Goal: Obtain resource: Download file/media

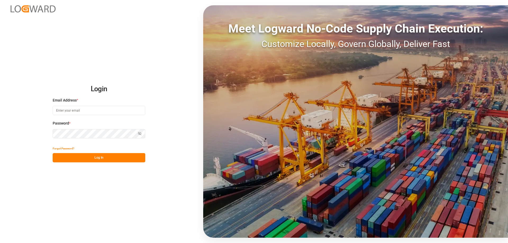
type input "[PERSON_NAME][EMAIL_ADDRESS][DOMAIN_NAME]"
click at [128, 162] on button "Log In" at bounding box center [99, 157] width 93 height 9
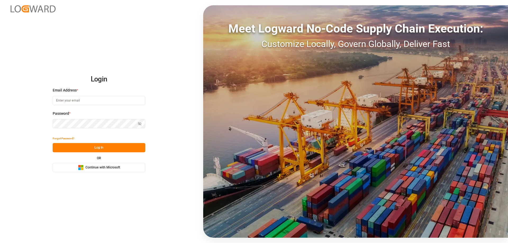
type input "[PERSON_NAME][EMAIL_ADDRESS][DOMAIN_NAME]"
click at [121, 150] on button "Log In" at bounding box center [99, 147] width 93 height 9
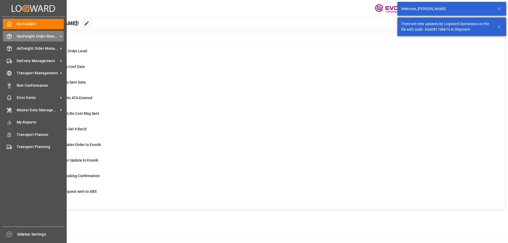
click at [29, 37] on span "Seafreight Order Management" at bounding box center [38, 37] width 42 height 6
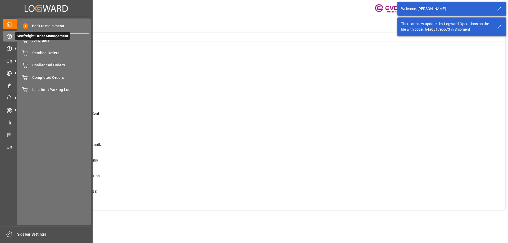
click at [41, 38] on span "Seafreight Order Management" at bounding box center [42, 35] width 55 height 7
click at [43, 39] on span "Seafreight Order Management" at bounding box center [42, 35] width 55 height 7
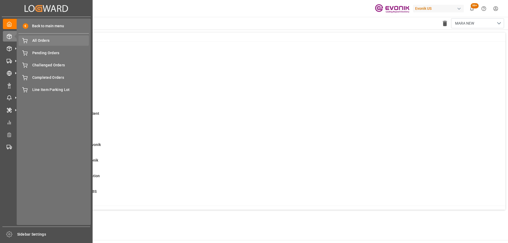
click at [44, 43] on span "All Orders" at bounding box center [60, 41] width 57 height 6
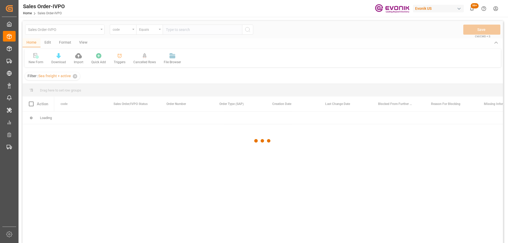
click at [123, 29] on div at bounding box center [263, 141] width 481 height 240
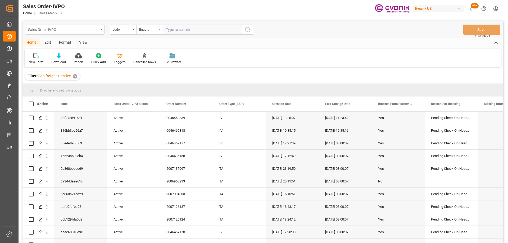
click at [86, 30] on div "Sales Order-IVPO" at bounding box center [63, 29] width 71 height 7
type input "k"
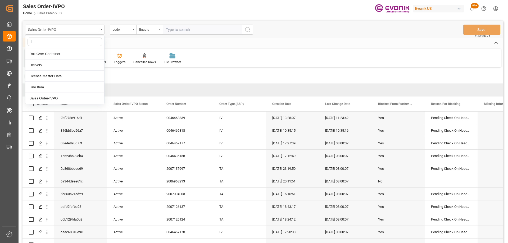
type input "li"
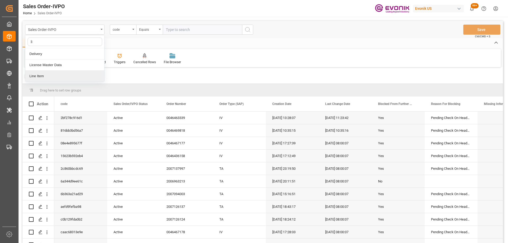
click at [62, 73] on div "Line Item" at bounding box center [64, 76] width 79 height 11
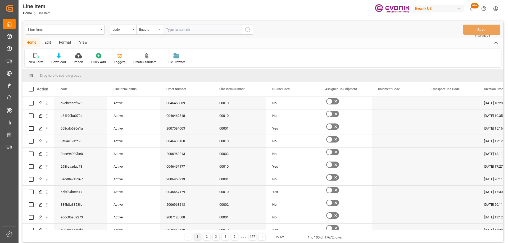
click at [124, 31] on div "code" at bounding box center [122, 29] width 18 height 6
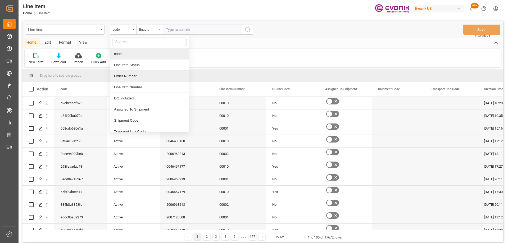
click at [133, 76] on div "Order Number" at bounding box center [149, 76] width 79 height 11
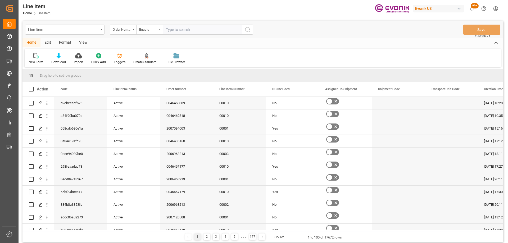
click at [175, 30] on input "text" at bounding box center [202, 30] width 79 height 10
paste input "2007109677"
type input "2007109677"
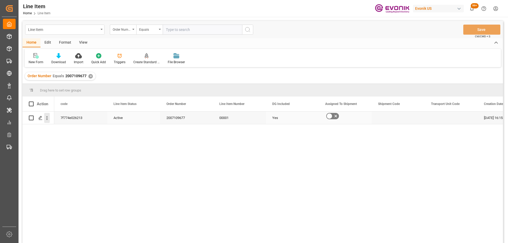
click at [48, 121] on icon "open menu" at bounding box center [47, 118] width 6 height 6
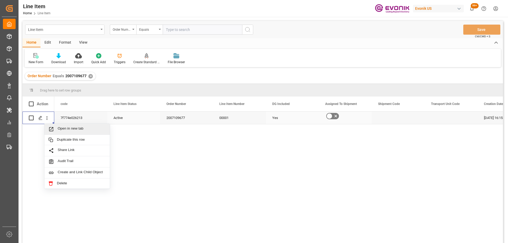
click at [55, 127] on span "Press SPACE to select this row." at bounding box center [52, 130] width 9 height 6
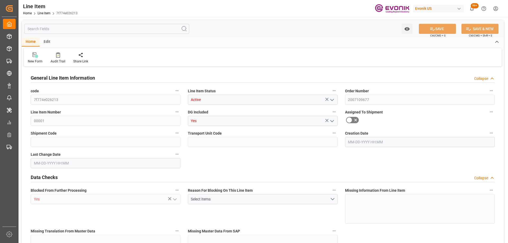
type input "20"
type input "15104"
type input "13760"
type input "24.1474"
type input "80"
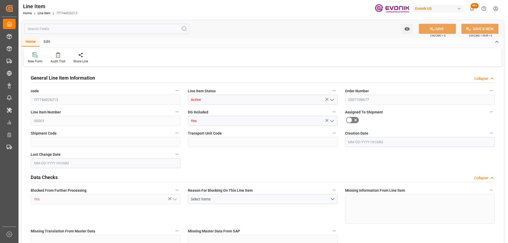
type input "107052.8"
type input "80"
type input "15104"
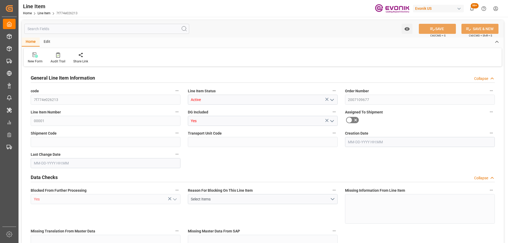
type input "15504"
type input "13760"
type input "24.1474"
type input "24147.36"
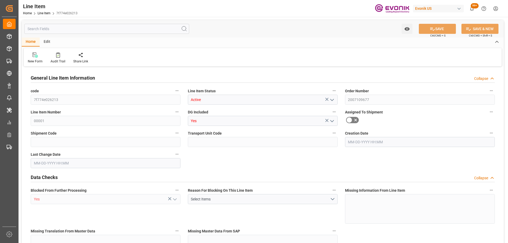
type input "0"
type input "08-12-2025 16:15"
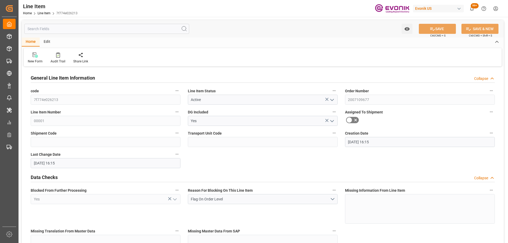
type input "08-12-2025 16:15"
type input "10-07-2025"
type input "[DATE]"
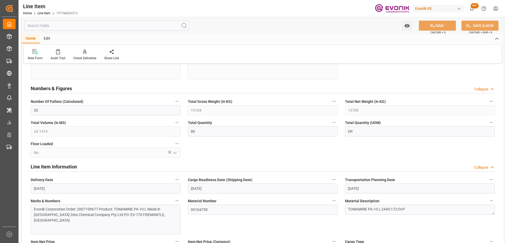
scroll to position [265, 0]
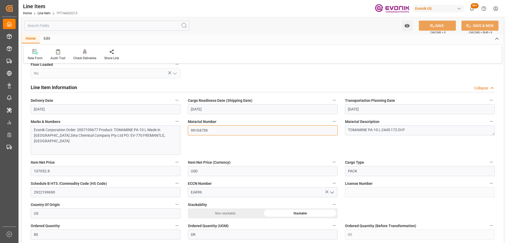
drag, startPoint x: 228, startPoint y: 131, endPoint x: 169, endPoint y: 135, distance: 59.2
click at [169, 135] on div "General Line Item Information Collapse code 7f774e026213 Line Item Status Activ…" at bounding box center [263, 193] width 482 height 781
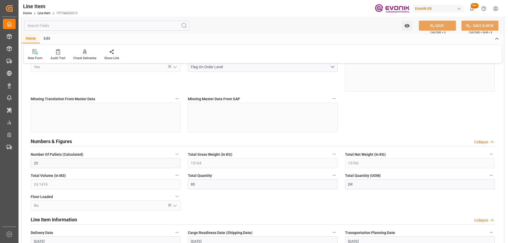
scroll to position [0, 0]
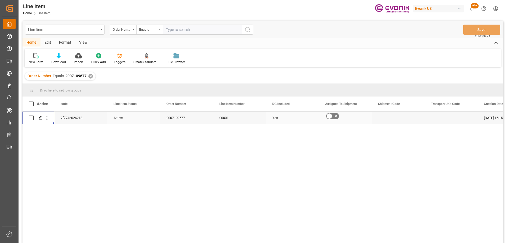
click at [10, 20] on div "My Cockpit My Cockpit" at bounding box center [9, 24] width 13 height 10
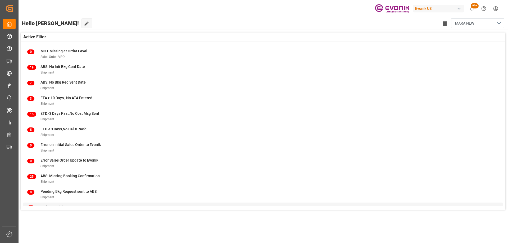
scroll to position [52, 0]
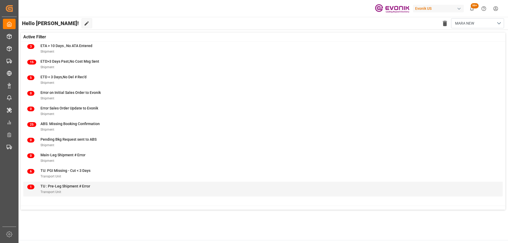
click at [83, 183] on div "1 TU : Pre-Leg Shipment # Error Transport Unit" at bounding box center [263, 189] width 480 height 15
click at [81, 189] on div "TU : Pre-Leg Shipment # Error Transport Unit" at bounding box center [66, 189] width 50 height 11
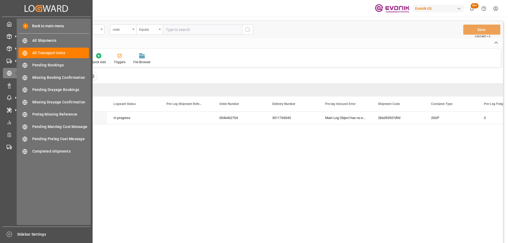
click at [20, 11] on div "Created by potrace 1.15, written by Peter Selinger 2001-2017 Created by potrace…" at bounding box center [46, 8] width 89 height 17
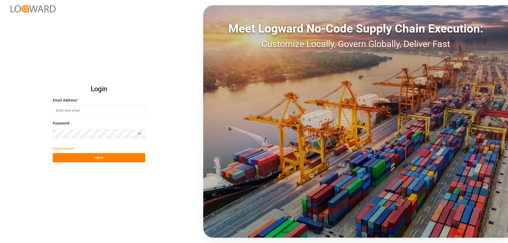
type input "[PERSON_NAME][EMAIL_ADDRESS][DOMAIN_NAME]"
click at [102, 158] on button "Log In" at bounding box center [99, 157] width 93 height 9
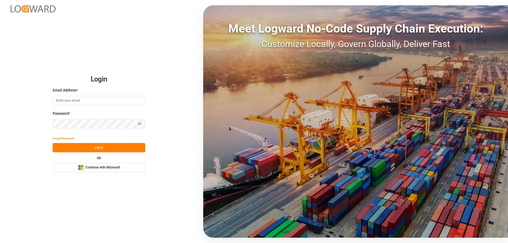
type input "mara-lynn.tan@leschaco.com"
click at [93, 151] on button "Log In" at bounding box center [99, 147] width 93 height 9
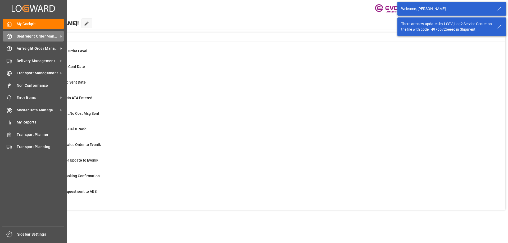
click at [21, 38] on span "Seafreight Order Management" at bounding box center [38, 37] width 42 height 6
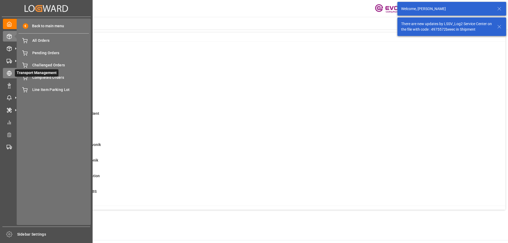
click at [6, 69] on div "Transport Management Transport Management" at bounding box center [46, 73] width 87 height 10
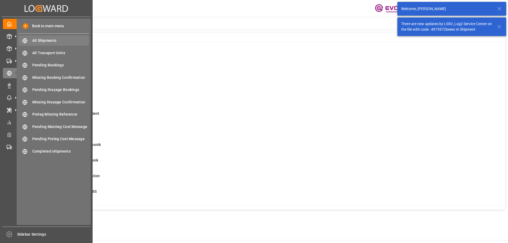
click at [48, 39] on span "All Shipments" at bounding box center [60, 41] width 57 height 6
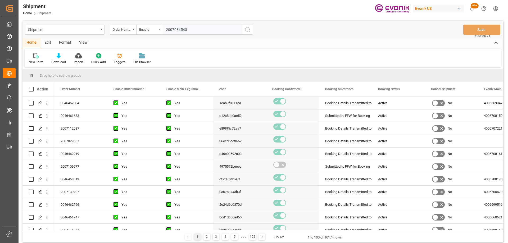
type input "2007034543"
click at [249, 32] on icon "search button" at bounding box center [248, 29] width 6 height 6
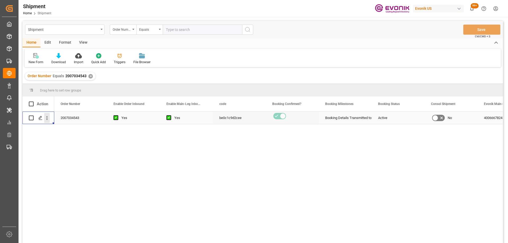
click at [49, 118] on icon "open menu" at bounding box center [47, 118] width 6 height 6
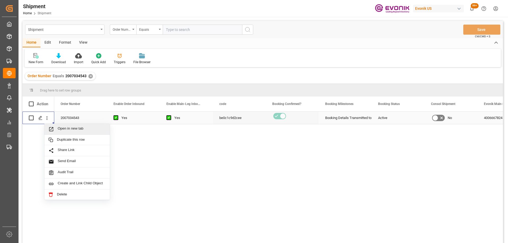
click at [54, 129] on span "Press SPACE to select this row." at bounding box center [52, 130] width 9 height 6
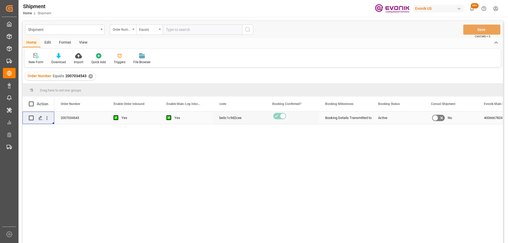
click at [85, 42] on div "View" at bounding box center [83, 42] width 16 height 9
drag, startPoint x: 69, startPoint y: 43, endPoint x: 65, endPoint y: 43, distance: 4.5
click at [68, 43] on div "Format" at bounding box center [65, 42] width 20 height 9
click at [45, 44] on div "Edit" at bounding box center [48, 42] width 15 height 9
click at [87, 57] on icon at bounding box center [90, 55] width 7 height 5
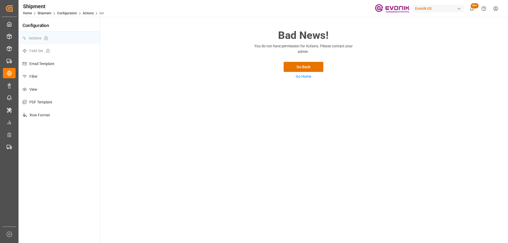
click at [57, 78] on p "Filter" at bounding box center [59, 76] width 81 height 13
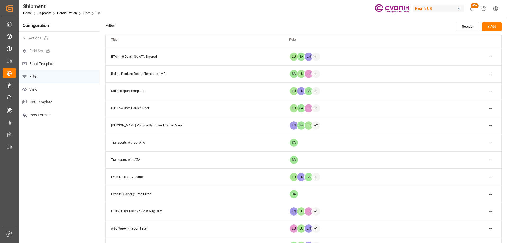
scroll to position [318, 0]
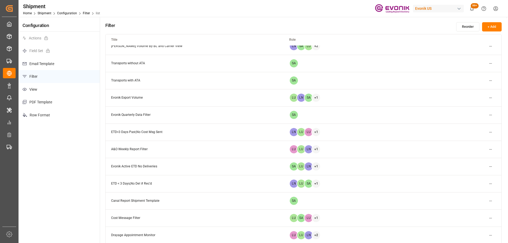
click at [491, 150] on html "Created by potrace 1.15, written by Peter Selinger 2001-2017 Created by potrace…" at bounding box center [254, 121] width 508 height 243
click at [484, 161] on div "Edit" at bounding box center [481, 159] width 27 height 7
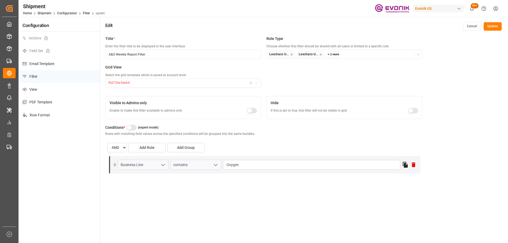
click at [62, 65] on p "Email Template" at bounding box center [59, 63] width 81 height 13
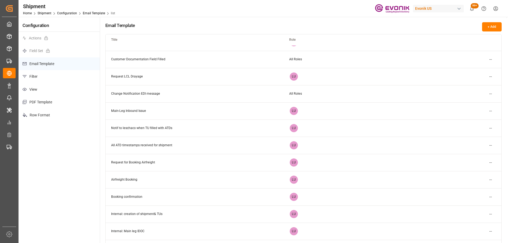
scroll to position [147, 0]
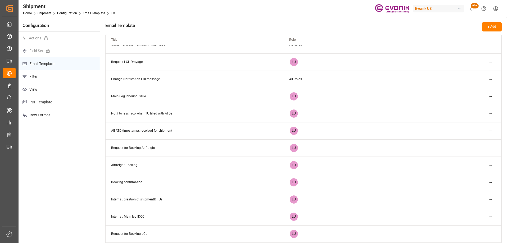
click at [43, 91] on p "View" at bounding box center [59, 89] width 81 height 13
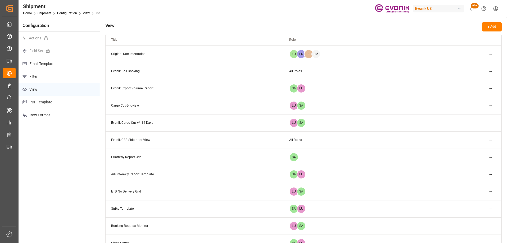
click at [491, 175] on html "Created by potrace 1.15, written by Peter Selinger 2001-2017 Created by potrace…" at bounding box center [254, 121] width 508 height 243
click at [483, 185] on div "Edit" at bounding box center [481, 185] width 27 height 7
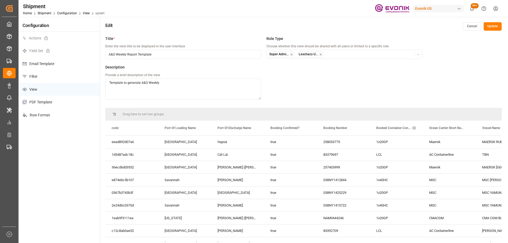
click at [396, 129] on span "Booked Container Concatenation" at bounding box center [393, 128] width 35 height 4
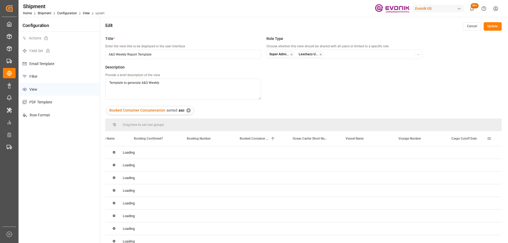
scroll to position [0, 137]
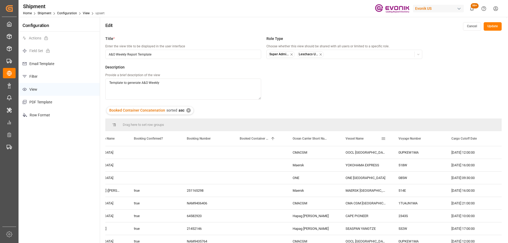
click at [415, 137] on span "Voyage Number" at bounding box center [410, 139] width 23 height 4
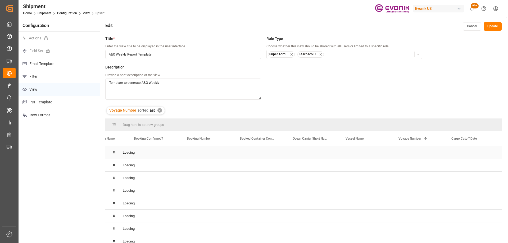
click at [383, 154] on div "Loading" at bounding box center [303, 152] width 397 height 13
click at [368, 155] on div "Press SPACE to select this row." at bounding box center [365, 152] width 53 height 12
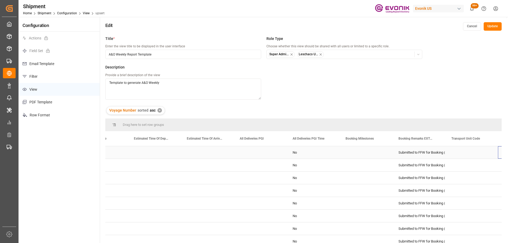
scroll to position [0, 507]
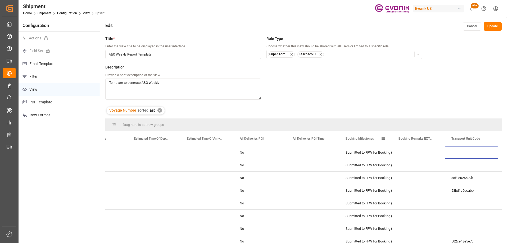
click at [384, 140] on span at bounding box center [383, 138] width 5 height 5
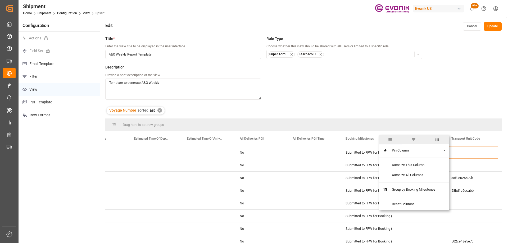
click at [442, 141] on span "columns" at bounding box center [436, 140] width 23 height 10
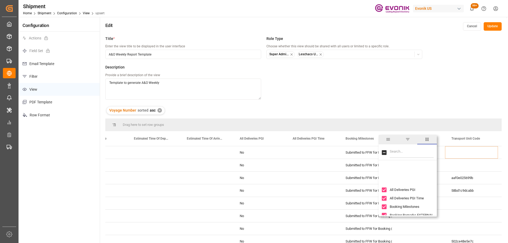
scroll to position [2197, 0]
drag, startPoint x: 385, startPoint y: 180, endPoint x: 391, endPoint y: 187, distance: 9.8
click at [385, 180] on input "Booking Milestones column toggle visibility (visible)" at bounding box center [384, 180] width 5 height 5
checkbox input "false"
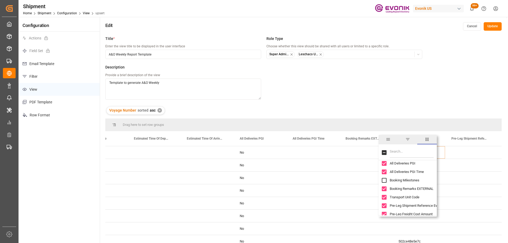
click at [385, 189] on input "Booking Remarks EXTERNAL column toggle visibility (visible)" at bounding box center [384, 189] width 5 height 5
checkbox input "false"
click at [384, 197] on input "Transport Unit Code column toggle visibility (visible)" at bounding box center [384, 197] width 5 height 5
checkbox input "false"
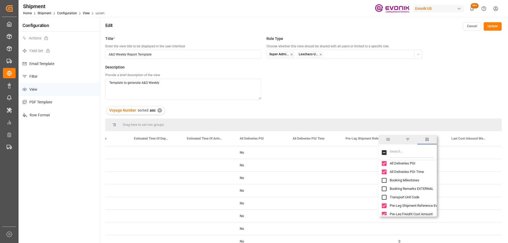
click at [385, 204] on input "Pre-Leg Shipment Reference Evonik column toggle visibility (visible)" at bounding box center [384, 206] width 5 height 5
checkbox input "false"
click at [385, 187] on input "Pre-Leg Freight Cost Amount column toggle visibility (visible)" at bounding box center [384, 188] width 5 height 5
checkbox input "false"
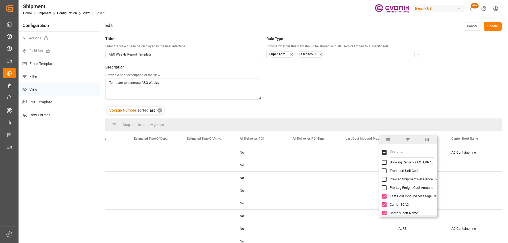
click at [385, 195] on input "Last Cost Inbound Message Sent Time drv column toggle visibility (visible)" at bounding box center [384, 196] width 5 height 5
checkbox input "false"
click at [385, 203] on input "Carrier SCAC column toggle visibility (visible)" at bounding box center [384, 205] width 5 height 5
checkbox input "false"
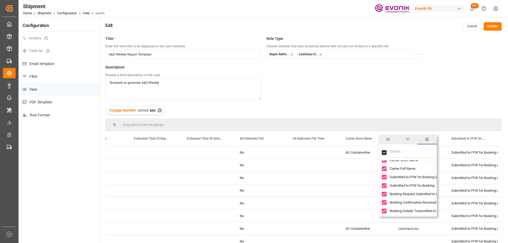
scroll to position [2250, 0]
click at [384, 195] on input "Carrier Full Name column toggle visibility (visible)" at bounding box center [384, 195] width 5 height 5
checkbox input "false"
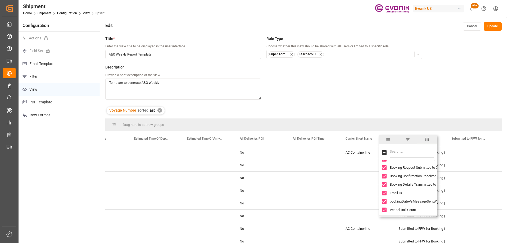
scroll to position [2277, 0]
click at [386, 179] on input "Submitted to FFW for Booking (Pending) column toggle visibility (visible)" at bounding box center [384, 177] width 5 height 5
checkbox input "false"
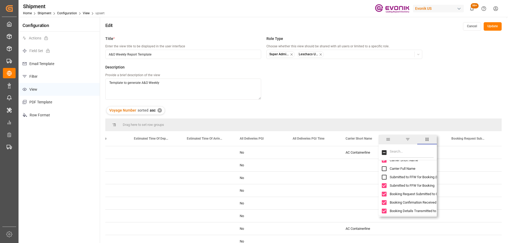
click at [385, 185] on input "Submitted to FFW for Booking column toggle visibility (visible)" at bounding box center [384, 185] width 5 height 5
checkbox input "false"
click at [386, 192] on input "Booking Request Submitted to Ocean Carrier column toggle visibility (visible)" at bounding box center [384, 194] width 5 height 5
checkbox input "false"
click at [385, 202] on input "Booking Confirmation Received from Ocean Carrier column toggle visibility (visi…" at bounding box center [384, 202] width 5 height 5
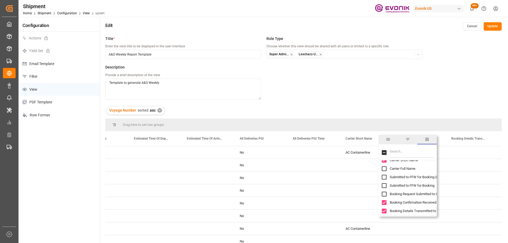
checkbox input "false"
click at [385, 186] on input "Booking Details Transmitted to SAP column toggle visibility (visible)" at bounding box center [384, 184] width 5 height 5
checkbox input "false"
click at [385, 192] on input "Email ID column toggle visibility (visible)" at bounding box center [384, 193] width 5 height 5
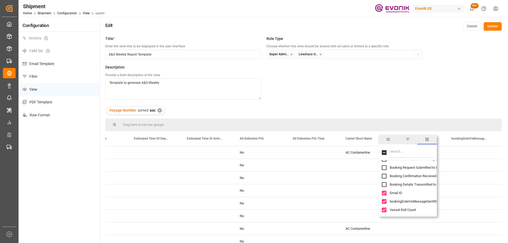
checkbox input "false"
click at [385, 201] on input "bookingDateVsMessageSentWH column toggle visibility (visible)" at bounding box center [384, 201] width 5 height 5
checkbox input "false"
click at [385, 210] on input "Vessel Roll Count column toggle visibility (visible)" at bounding box center [384, 210] width 5 height 5
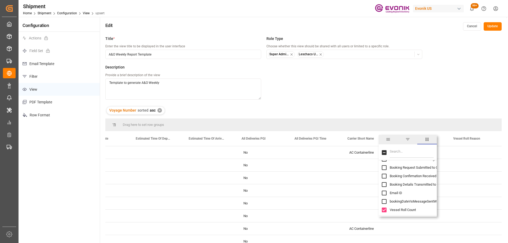
checkbox input "false"
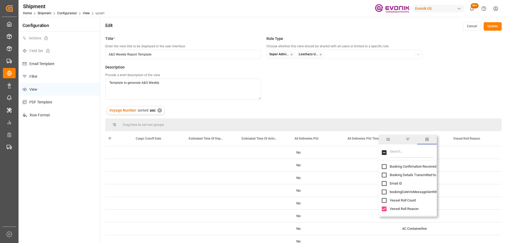
drag, startPoint x: 384, startPoint y: 209, endPoint x: 387, endPoint y: 204, distance: 5.9
click at [384, 209] on input "Vessel Roll Reason column toggle visibility (visible)" at bounding box center [384, 209] width 5 height 5
checkbox input "false"
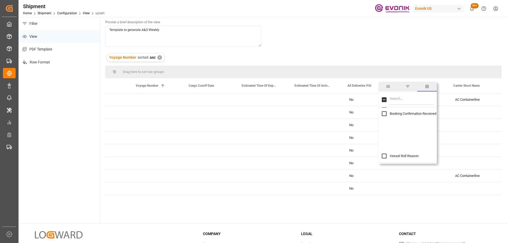
scroll to position [2233, 0]
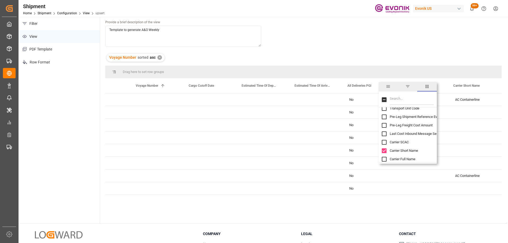
click at [400, 101] on input "Filter Columns Input" at bounding box center [412, 100] width 44 height 11
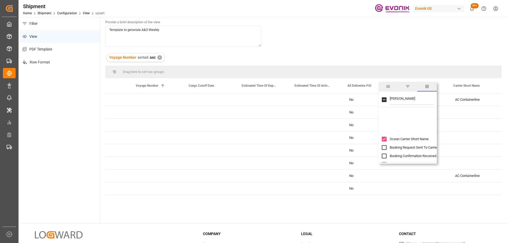
scroll to position [79, 0]
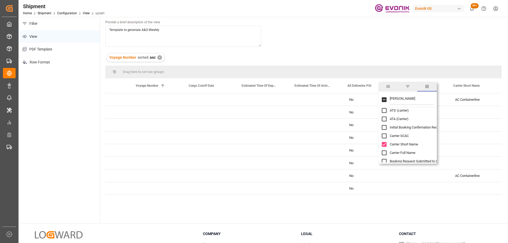
type input "carr"
click at [385, 143] on input "Carrier Short Name column toggle visibility (visible)" at bounding box center [384, 144] width 5 height 5
checkbox input "false"
click at [383, 56] on div "Voyage Number sorted asc ✕" at bounding box center [303, 57] width 397 height 11
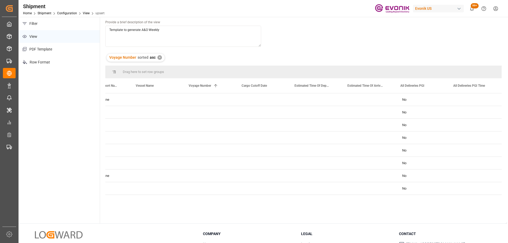
scroll to position [0, 0]
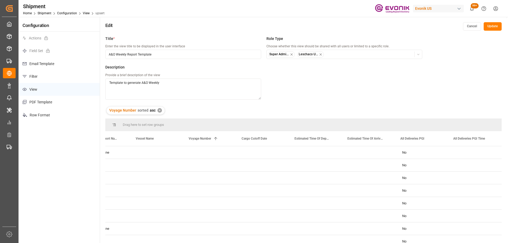
click at [494, 25] on button "Update" at bounding box center [493, 26] width 18 height 8
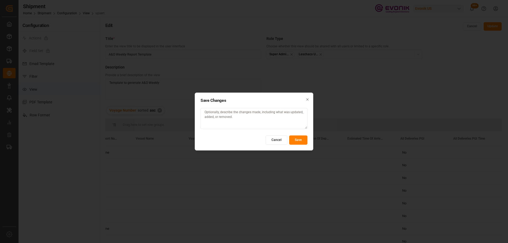
click at [297, 140] on button "Save" at bounding box center [298, 140] width 18 height 9
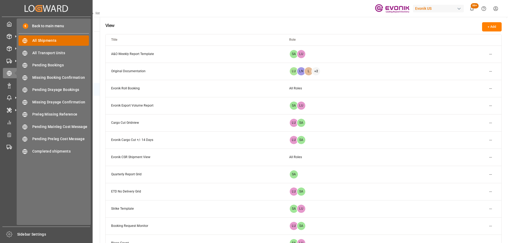
click at [46, 40] on span "All Shipments" at bounding box center [60, 41] width 57 height 6
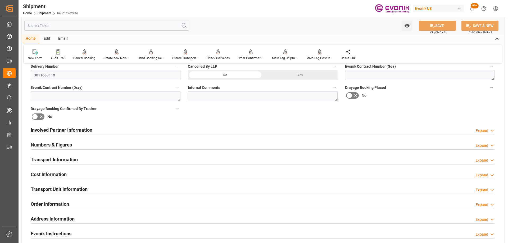
scroll to position [344, 0]
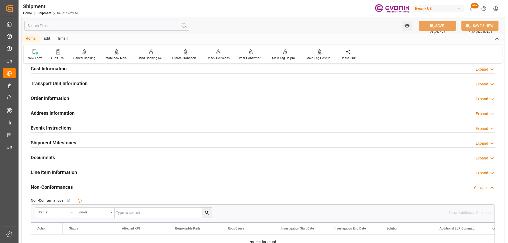
click at [69, 129] on h2 "Evonik Instructions" at bounding box center [51, 127] width 41 height 7
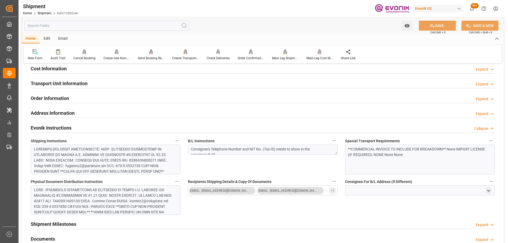
scroll to position [397, 0]
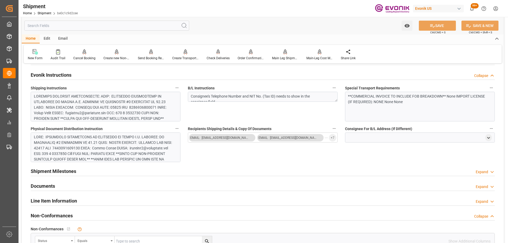
click at [111, 101] on div at bounding box center [104, 174] width 140 height 161
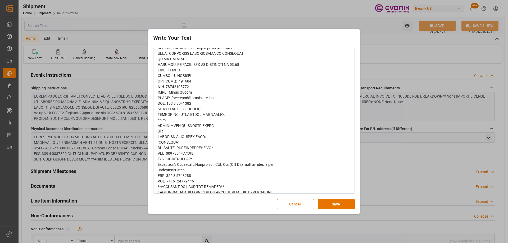
scroll to position [295, 0]
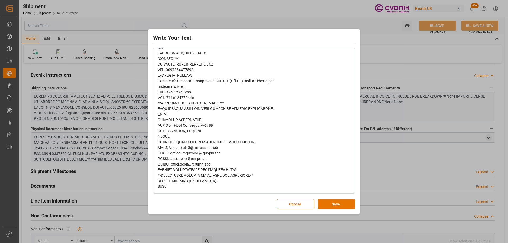
click at [286, 204] on button "Cancel" at bounding box center [295, 204] width 37 height 10
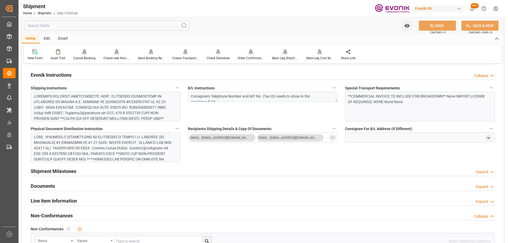
click at [100, 100] on div at bounding box center [104, 174] width 140 height 161
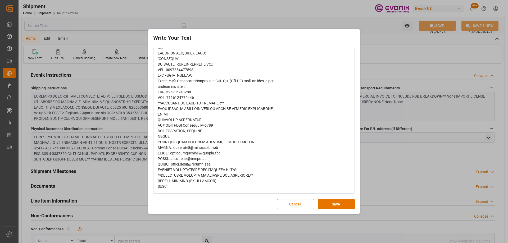
click at [297, 205] on button "Cancel" at bounding box center [295, 204] width 37 height 10
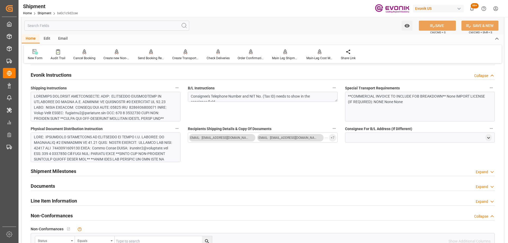
click at [119, 146] on div at bounding box center [104, 181] width 140 height 95
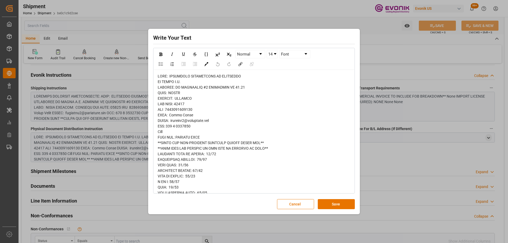
scroll to position [151, 0]
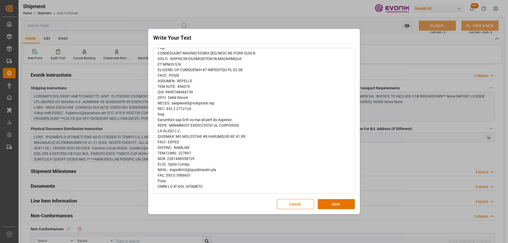
click at [297, 202] on button "Cancel" at bounding box center [295, 204] width 37 height 10
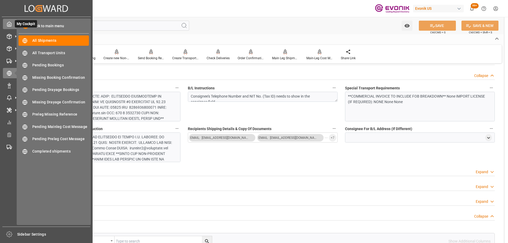
click at [9, 27] on icon at bounding box center [9, 23] width 5 height 5
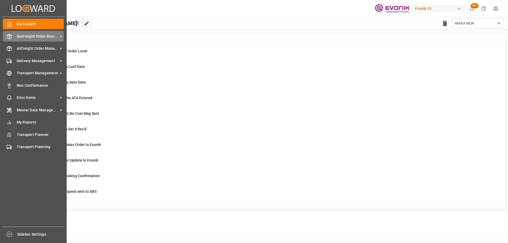
click at [40, 35] on span "Seafreight Order Management" at bounding box center [38, 37] width 42 height 6
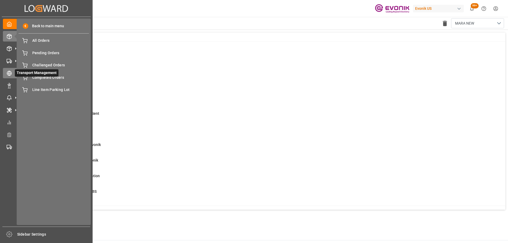
click at [12, 70] on div "Transport Management Transport Management" at bounding box center [46, 73] width 87 height 10
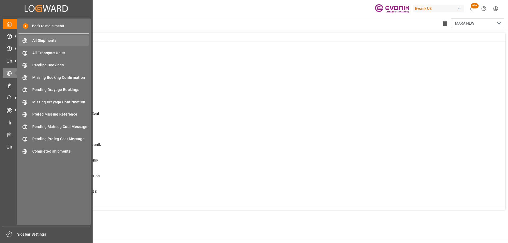
click at [46, 41] on span "All Shipments" at bounding box center [60, 41] width 57 height 6
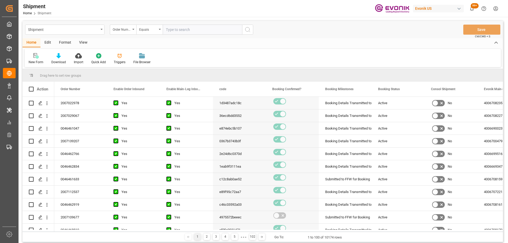
click at [84, 43] on div "View" at bounding box center [83, 42] width 16 height 9
click at [57, 62] on div "Standard Templates" at bounding box center [60, 62] width 26 height 5
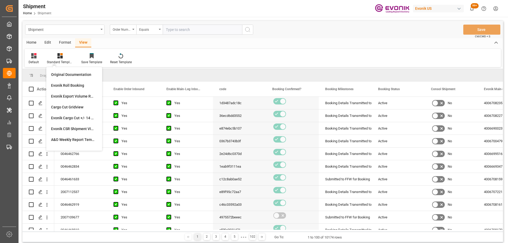
click at [64, 44] on div "Format" at bounding box center [65, 42] width 20 height 9
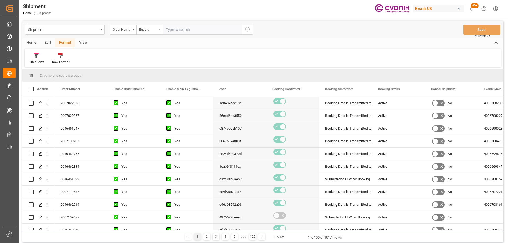
click at [47, 45] on div "Edit" at bounding box center [48, 42] width 15 height 9
click at [64, 43] on div "Format" at bounding box center [65, 42] width 20 height 9
click at [61, 54] on icon at bounding box center [60, 54] width 5 height 2
click at [41, 54] on div at bounding box center [37, 56] width 16 height 6
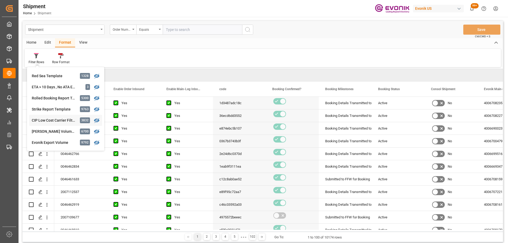
scroll to position [185, 0]
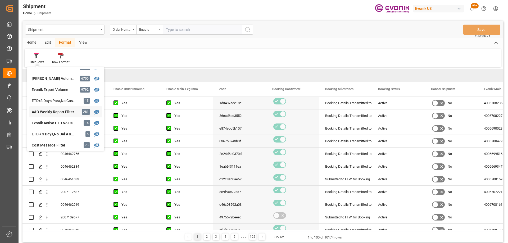
click at [58, 112] on div "A&O Weekly Report Filter" at bounding box center [55, 112] width 46 height 6
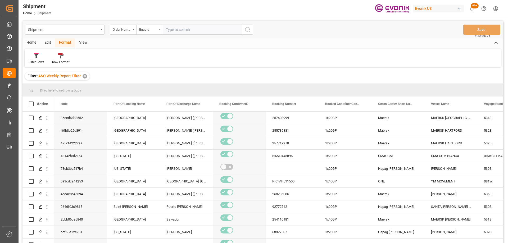
click at [84, 77] on div "✕" at bounding box center [85, 76] width 5 height 5
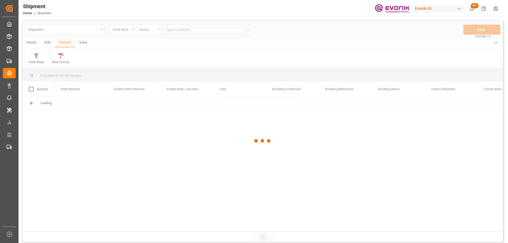
click at [35, 57] on div at bounding box center [263, 141] width 481 height 240
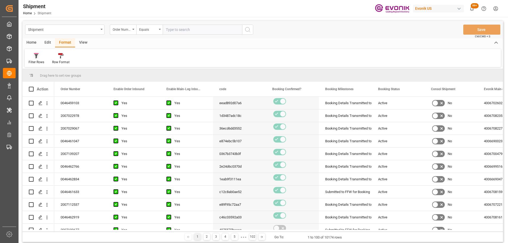
click at [35, 57] on icon at bounding box center [36, 55] width 5 height 5
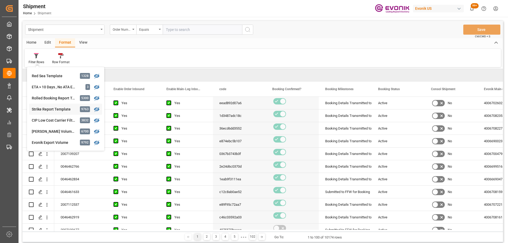
scroll to position [185, 0]
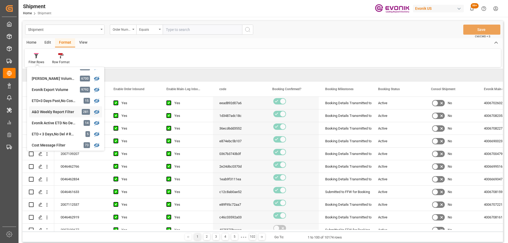
click at [52, 112] on div "A&O Weekly Report Filter" at bounding box center [55, 112] width 46 height 6
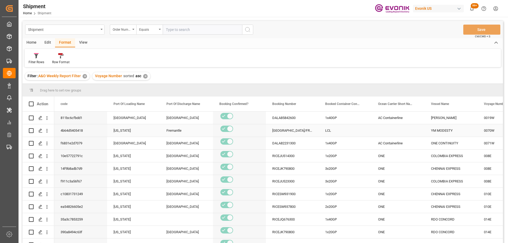
click at [284, 129] on div "[GEOGRAPHIC_DATA]/FRE/0948660" at bounding box center [292, 130] width 53 height 12
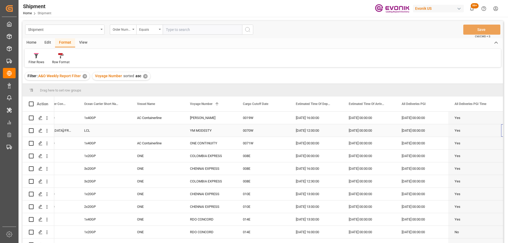
scroll to position [0, 294]
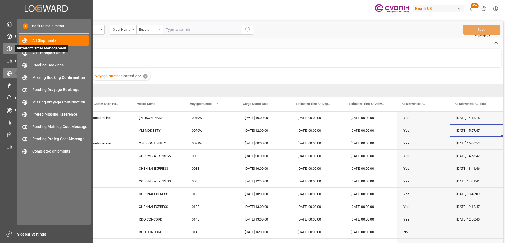
click at [10, 49] on icon at bounding box center [9, 48] width 5 height 5
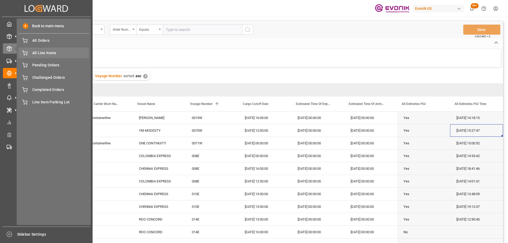
click at [37, 54] on span "All Line Items" at bounding box center [60, 53] width 57 height 6
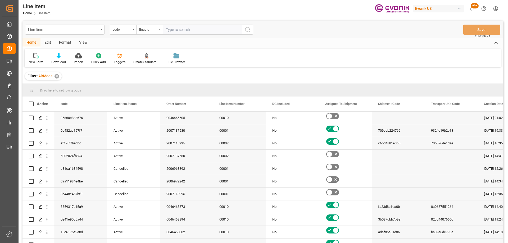
click at [59, 78] on div "Filter : AirMode ✕" at bounding box center [43, 76] width 37 height 8
click at [57, 77] on div "✕" at bounding box center [57, 76] width 5 height 5
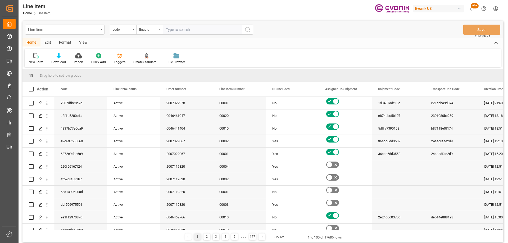
click at [48, 42] on div "Edit" at bounding box center [48, 42] width 15 height 9
click at [69, 40] on div "Format" at bounding box center [65, 42] width 20 height 9
click at [37, 54] on icon at bounding box center [36, 55] width 5 height 5
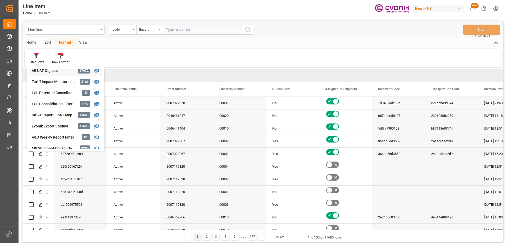
scroll to position [79, 0]
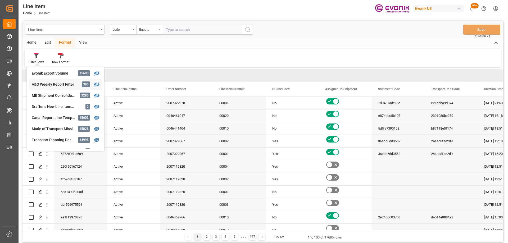
click at [59, 86] on div "A&O Weekly Report Filter" at bounding box center [55, 85] width 46 height 6
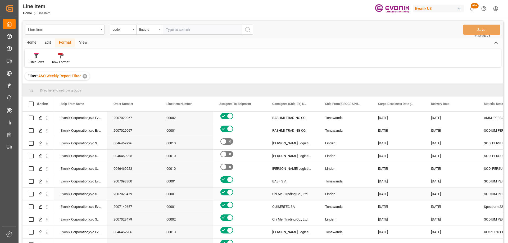
click at [281, 190] on div "Chi Mei Trading Co., Ltd." at bounding box center [292, 194] width 53 height 12
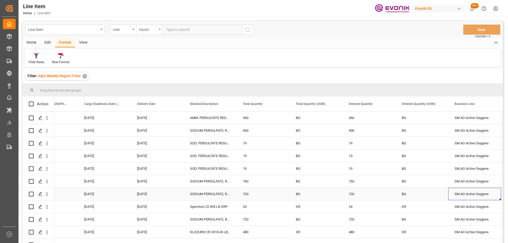
scroll to position [0, 347]
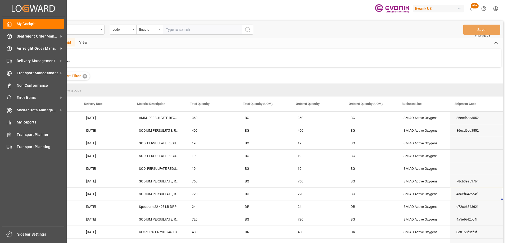
click at [13, 8] on icon "Created by potrace 1.15, written by [PERSON_NAME] [DATE]-[DATE]" at bounding box center [33, 8] width 43 height 8
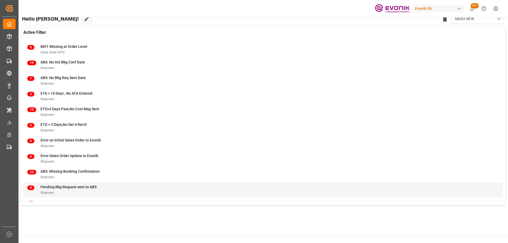
scroll to position [52, 0]
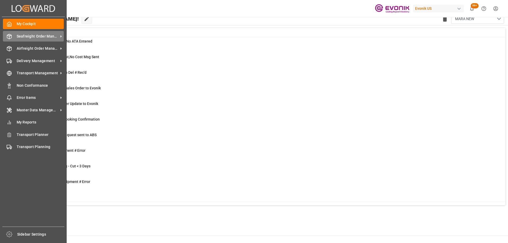
click at [9, 39] on line at bounding box center [9, 37] width 0 height 3
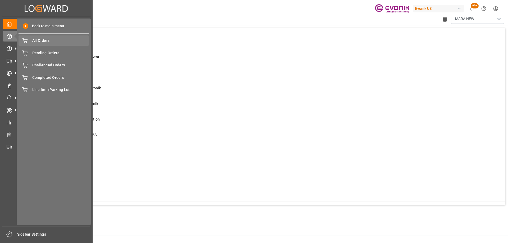
click at [46, 43] on span "All Orders" at bounding box center [60, 41] width 57 height 6
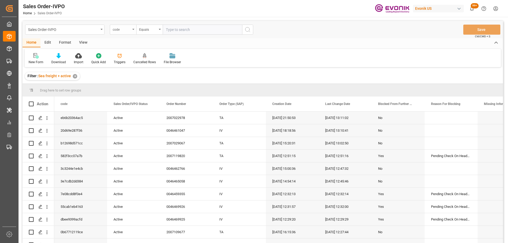
click at [124, 29] on div "code" at bounding box center [122, 29] width 18 height 6
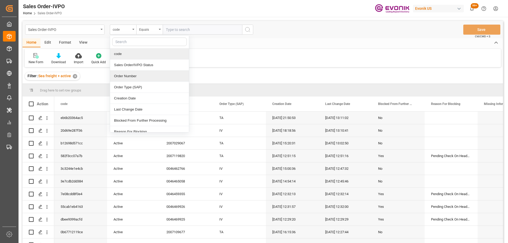
click at [130, 77] on div "Order Number" at bounding box center [149, 76] width 79 height 11
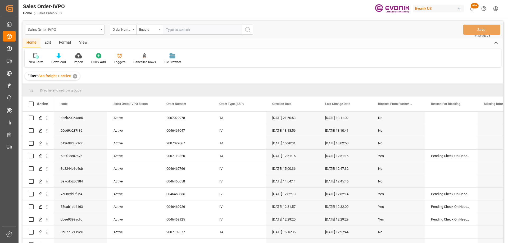
click at [169, 29] on input "text" at bounding box center [202, 30] width 79 height 10
paste input "46466212"
type input "0046466212"
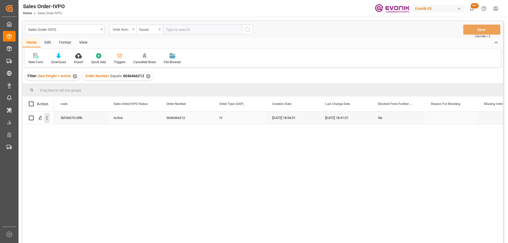
click at [47, 118] on icon "open menu" at bounding box center [47, 118] width 6 height 6
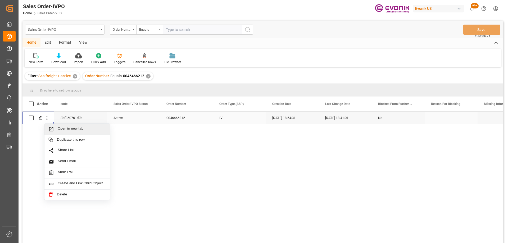
click at [53, 131] on icon "Press SPACE to select this row." at bounding box center [51, 129] width 4 height 4
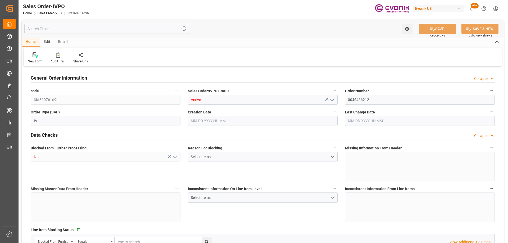
type input "KRPUS"
type input "0"
type input "1"
type input "3672"
type input "[DATE] 18:54"
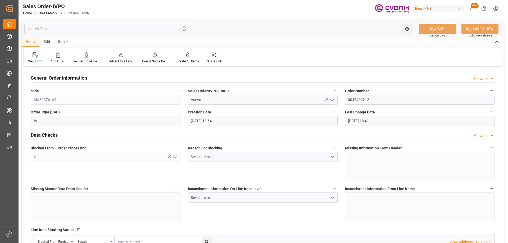
type input "[DATE] 18:41"
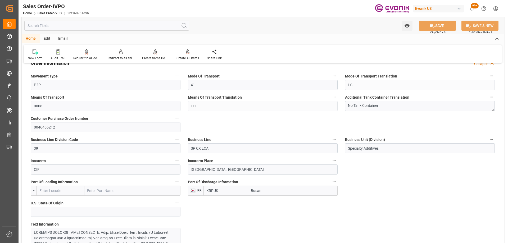
scroll to position [319, 0]
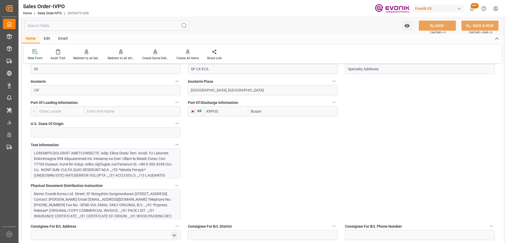
click at [118, 160] on div at bounding box center [104, 209] width 140 height 117
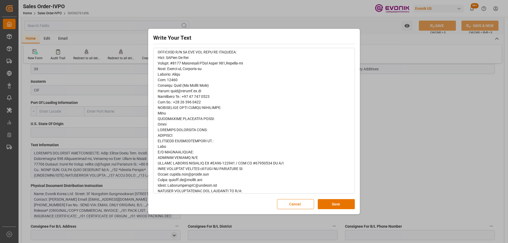
scroll to position [207, 0]
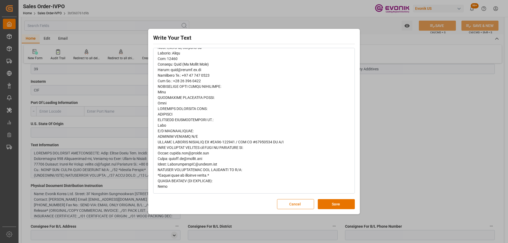
click at [300, 201] on button "Cancel" at bounding box center [295, 204] width 37 height 10
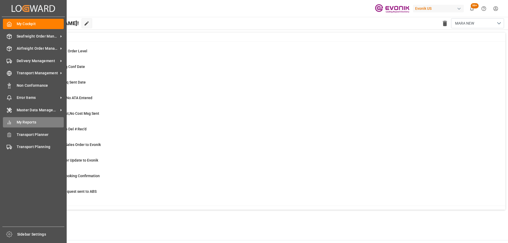
click at [12, 123] on div "My Reports My Reports" at bounding box center [33, 122] width 61 height 10
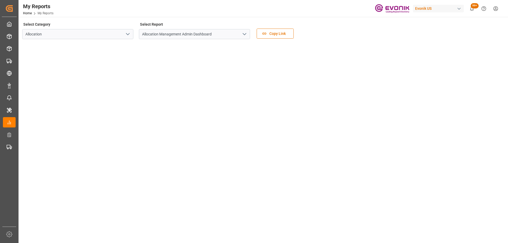
click at [129, 32] on icon "open menu" at bounding box center [128, 34] width 6 height 6
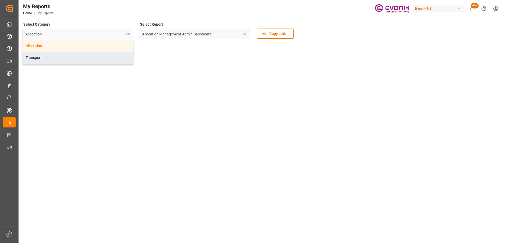
click at [105, 57] on div "Transport" at bounding box center [78, 58] width 111 height 12
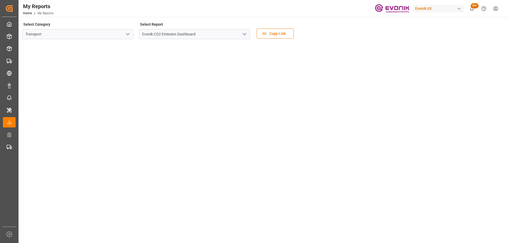
click at [244, 33] on icon "open menu" at bounding box center [244, 34] width 6 height 6
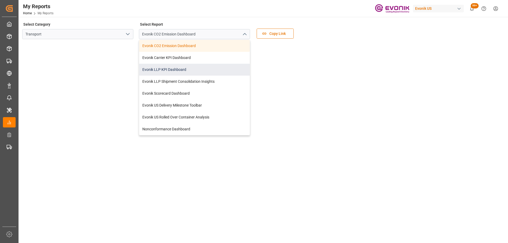
click at [189, 70] on div "Evonik LLP KPI Dashboard" at bounding box center [194, 70] width 111 height 12
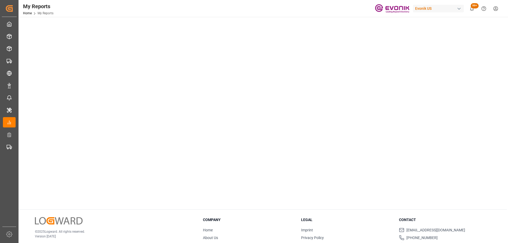
scroll to position [169, 0]
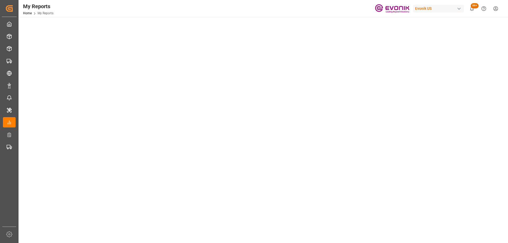
click at [471, 88] on tableau-viz at bounding box center [263, 79] width 480 height 411
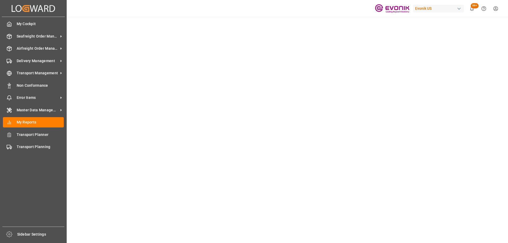
click at [37, 8] on icon "Created by potrace 1.15, written by [PERSON_NAME] [DATE]-[DATE]" at bounding box center [33, 8] width 43 height 8
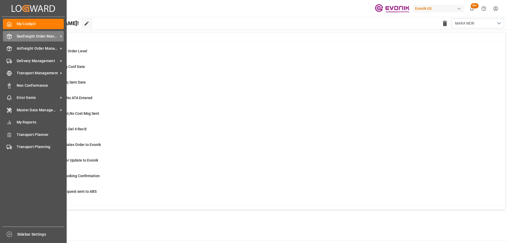
click at [21, 34] on span "Seafreight Order Management" at bounding box center [38, 37] width 42 height 6
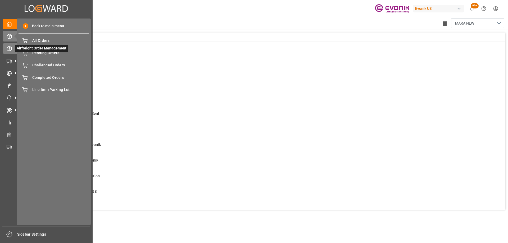
click at [10, 46] on icon at bounding box center [9, 48] width 5 height 5
click at [61, 54] on span "All Line Items" at bounding box center [60, 53] width 57 height 6
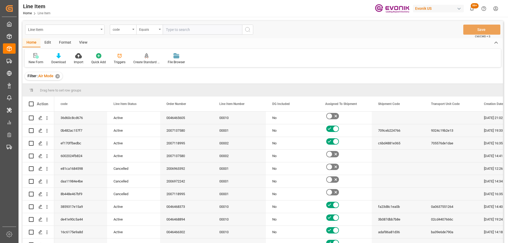
click at [58, 77] on div "✕" at bounding box center [57, 76] width 5 height 5
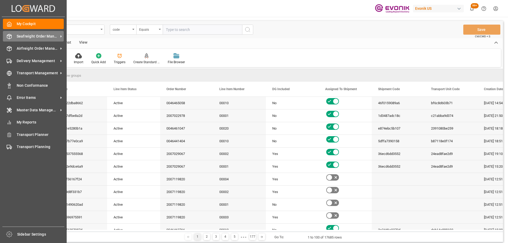
click at [14, 37] on div "Seafreight Order Management Seafreight Order Management" at bounding box center [33, 36] width 61 height 10
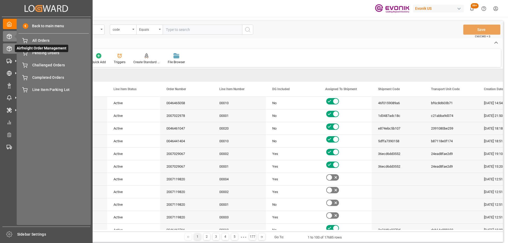
click at [12, 47] on div "Airfreight Order Management Airfreight Order Management" at bounding box center [46, 48] width 87 height 10
click at [62, 56] on span "All Line Items" at bounding box center [60, 53] width 57 height 6
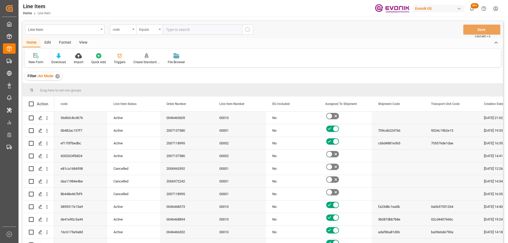
click at [57, 75] on div "✕" at bounding box center [57, 76] width 5 height 5
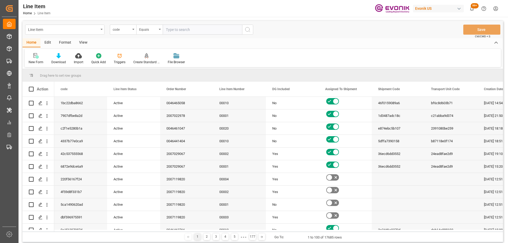
click at [49, 40] on div "Edit" at bounding box center [48, 42] width 15 height 9
click at [30, 41] on div "Home" at bounding box center [32, 42] width 18 height 9
click at [66, 42] on div "Format" at bounding box center [65, 42] width 20 height 9
click at [37, 60] on div "Filter Rows" at bounding box center [37, 62] width 16 height 5
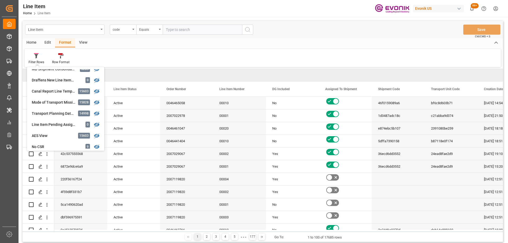
scroll to position [53, 0]
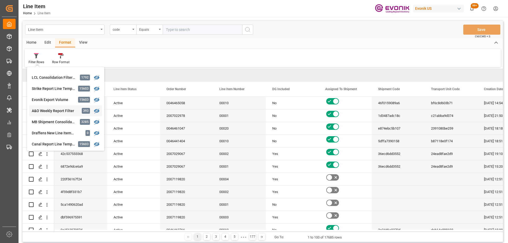
click at [59, 112] on div "A&O Weekly Report Filter" at bounding box center [55, 111] width 46 height 6
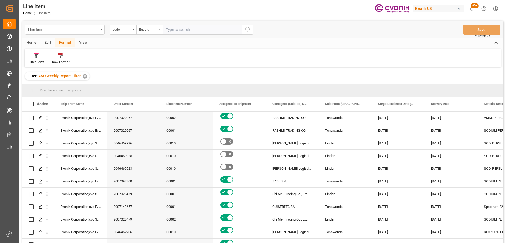
click at [31, 42] on div "Home" at bounding box center [32, 42] width 18 height 9
click at [59, 58] on icon at bounding box center [58, 55] width 5 height 5
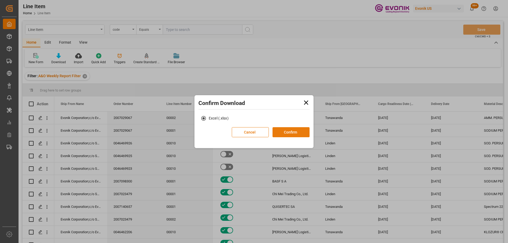
click at [294, 134] on button "Confirm" at bounding box center [291, 132] width 37 height 10
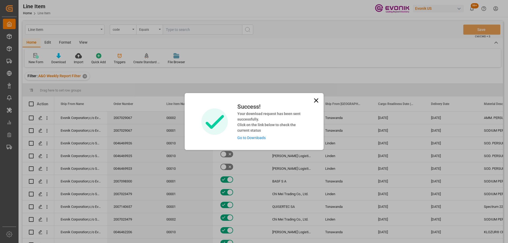
click at [317, 101] on icon at bounding box center [316, 100] width 7 height 7
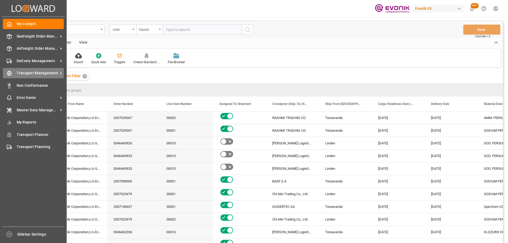
click at [48, 71] on span "Transport Management" at bounding box center [38, 73] width 42 height 6
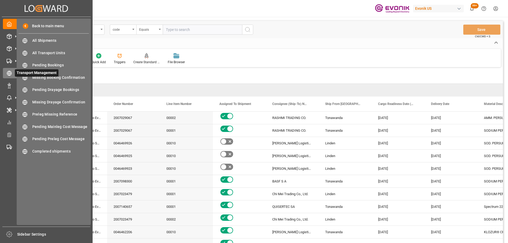
click at [11, 73] on icon at bounding box center [15, 73] width 11 height 11
click at [40, 41] on span "All Shipments" at bounding box center [60, 41] width 57 height 6
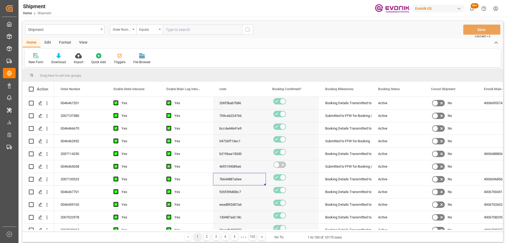
click at [77, 43] on div "View" at bounding box center [83, 42] width 16 height 9
click at [46, 41] on div "Edit" at bounding box center [48, 42] width 15 height 9
click at [68, 43] on div "Format" at bounding box center [65, 42] width 20 height 9
click at [133, 41] on div "Home Edit Format View" at bounding box center [263, 42] width 481 height 9
click at [34, 41] on div "Home" at bounding box center [32, 42] width 18 height 9
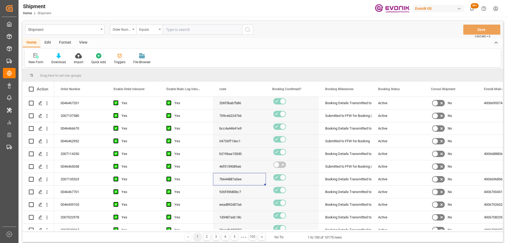
click at [59, 44] on div "Format" at bounding box center [65, 42] width 20 height 9
click at [39, 60] on div "Filter Rows" at bounding box center [37, 62] width 16 height 5
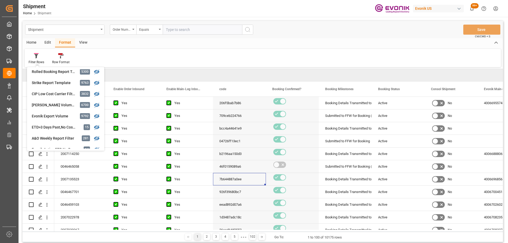
scroll to position [185, 0]
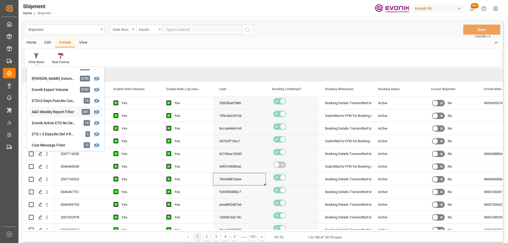
click at [50, 114] on div "A&O Weekly Report Filter" at bounding box center [55, 112] width 46 height 6
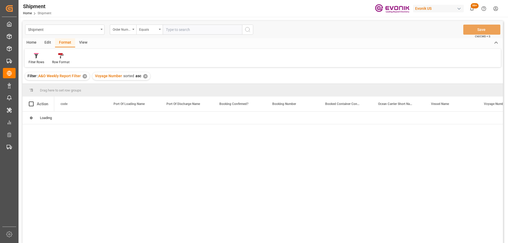
click at [34, 43] on div "Home" at bounding box center [32, 42] width 18 height 9
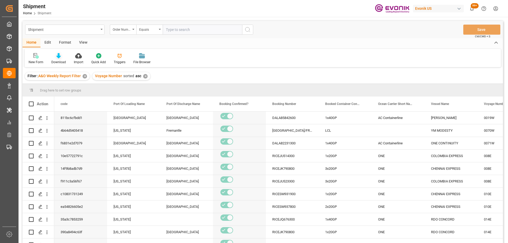
click at [60, 57] on icon at bounding box center [58, 55] width 5 height 5
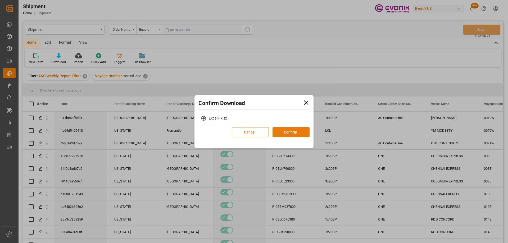
click at [294, 131] on button "Confirm" at bounding box center [291, 132] width 37 height 10
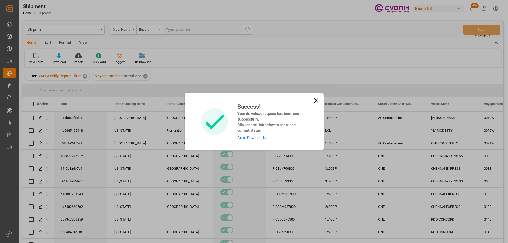
click at [245, 140] on link "Go to Downloads" at bounding box center [251, 138] width 28 height 4
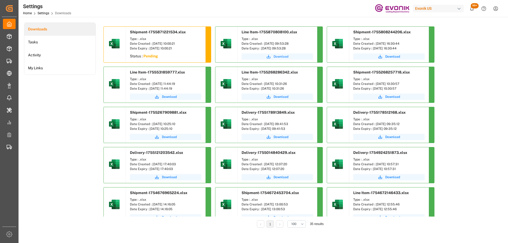
click at [277, 59] on span "Download" at bounding box center [281, 56] width 15 height 5
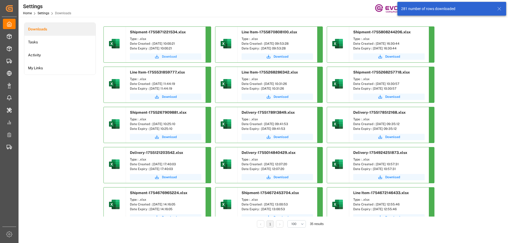
click at [186, 56] on button "Download" at bounding box center [165, 56] width 71 height 6
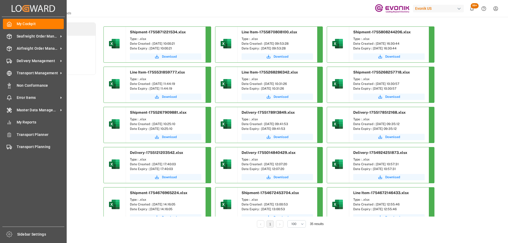
click at [7, 11] on div "Created by potrace 1.15, written by [PERSON_NAME] [DATE]-[DATE] Created by potr…" at bounding box center [33, 8] width 63 height 17
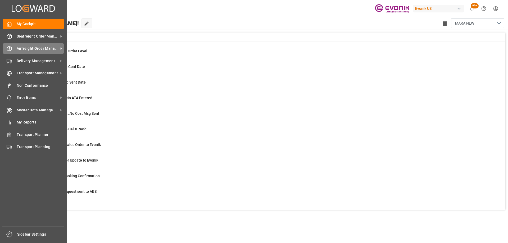
drag, startPoint x: 57, startPoint y: 48, endPoint x: 58, endPoint y: 52, distance: 3.7
click at [58, 52] on div "Airfreight Order Management Airfreight Order Management" at bounding box center [33, 48] width 61 height 10
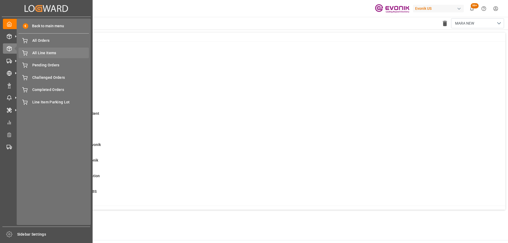
click at [59, 49] on div "All Line Items All Line Items" at bounding box center [54, 53] width 70 height 10
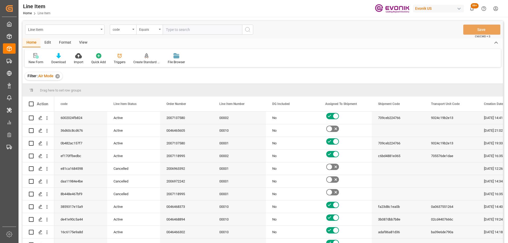
click at [59, 76] on div "✕" at bounding box center [57, 76] width 5 height 5
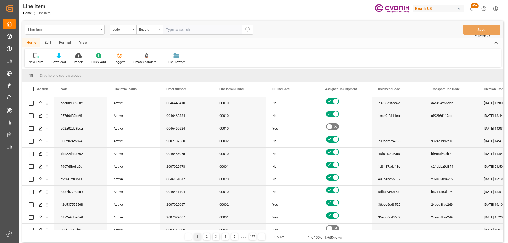
click at [67, 42] on div "Format" at bounding box center [65, 42] width 20 height 9
click at [37, 55] on icon at bounding box center [36, 56] width 4 height 4
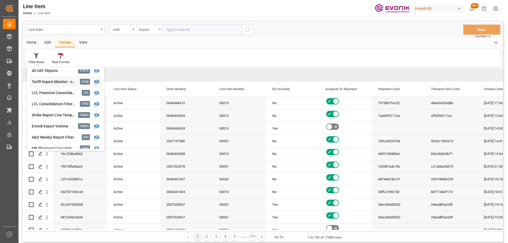
scroll to position [53, 0]
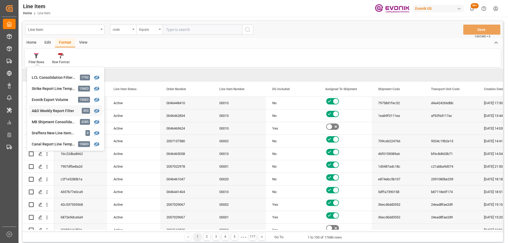
click at [66, 110] on div "Line Item code Equals Save Ctrl/CMD + S Home Edit Format View Filter Rows Produ…" at bounding box center [263, 132] width 481 height 222
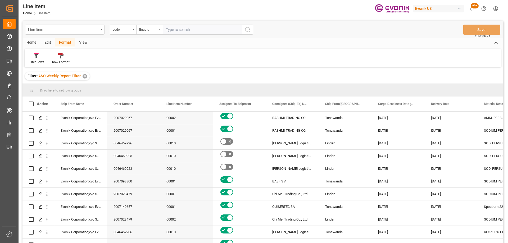
click at [30, 43] on div "Home" at bounding box center [32, 42] width 18 height 9
click at [59, 56] on icon at bounding box center [58, 55] width 5 height 5
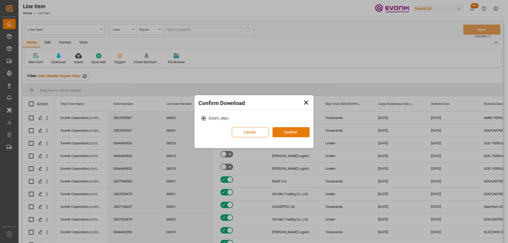
click at [283, 132] on button "Confirm" at bounding box center [291, 132] width 37 height 10
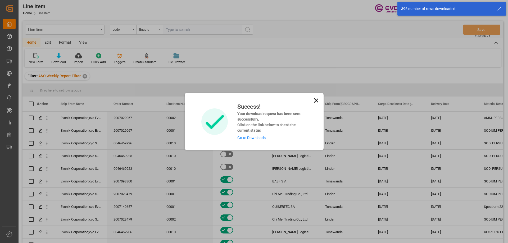
click at [316, 101] on icon at bounding box center [316, 100] width 7 height 7
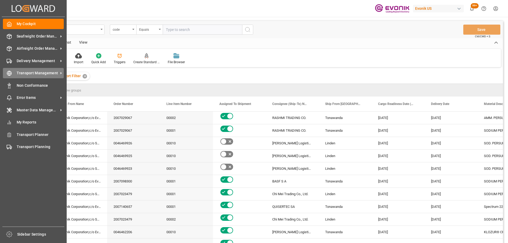
click at [11, 73] on icon at bounding box center [9, 73] width 5 height 5
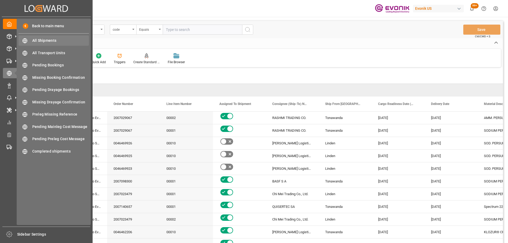
click at [48, 36] on div "All Shipments All Shipments" at bounding box center [54, 40] width 70 height 10
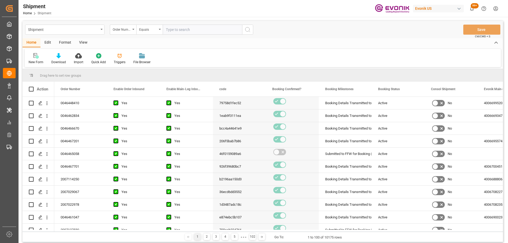
click at [64, 43] on div "Format" at bounding box center [65, 42] width 20 height 9
click at [38, 59] on div "Filter Rows" at bounding box center [37, 59] width 24 height 12
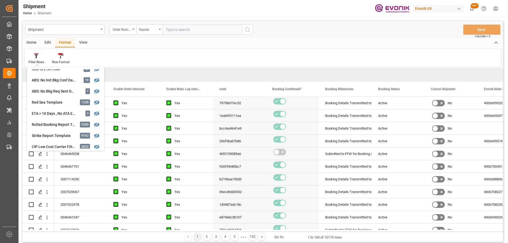
scroll to position [159, 0]
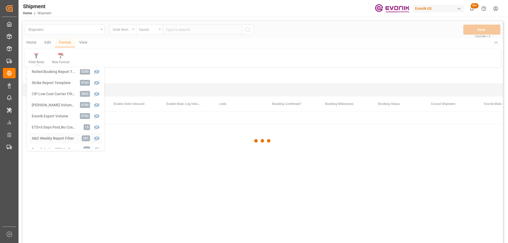
click at [61, 140] on div "Shipment Order Number Equals Save Ctrl/CMD + S Home Edit Format View Filter Row…" at bounding box center [263, 139] width 481 height 236
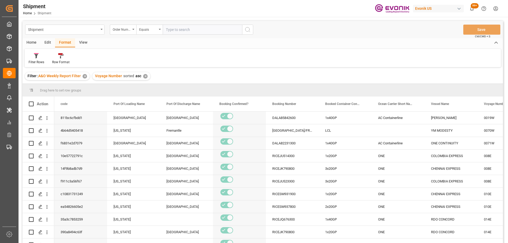
click at [34, 43] on div "Home" at bounding box center [32, 42] width 18 height 9
click at [60, 57] on icon at bounding box center [58, 55] width 5 height 5
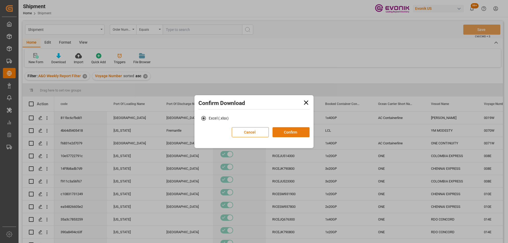
click at [284, 129] on button "Confirm" at bounding box center [291, 132] width 37 height 10
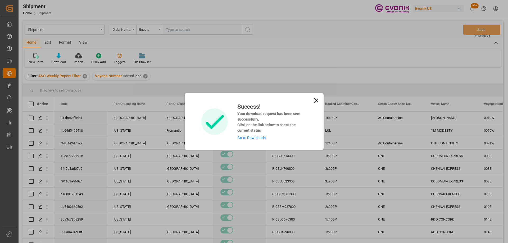
click at [249, 138] on link "Go to Downloads" at bounding box center [251, 138] width 28 height 4
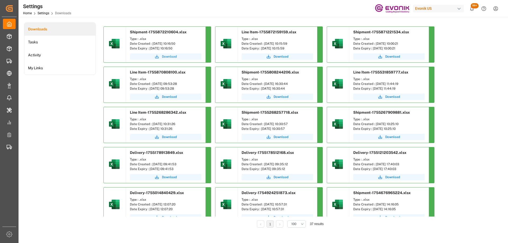
click at [162, 55] on button "Download" at bounding box center [165, 56] width 71 height 6
click at [285, 56] on span "Download" at bounding box center [281, 56] width 15 height 5
